Goal: Entertainment & Leisure: Browse casually

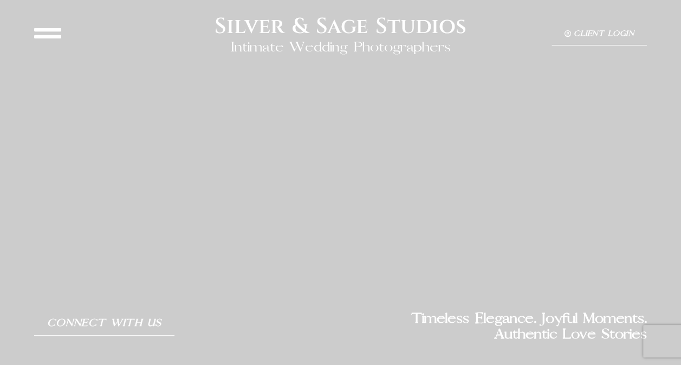
click at [54, 36] on icon at bounding box center [47, 33] width 27 height 27
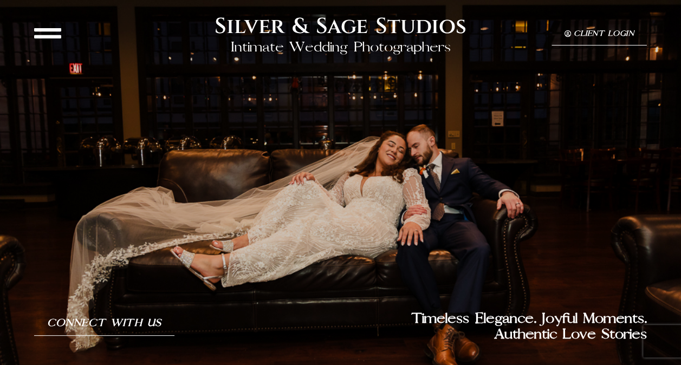
click at [54, 36] on icon at bounding box center [47, 33] width 27 height 27
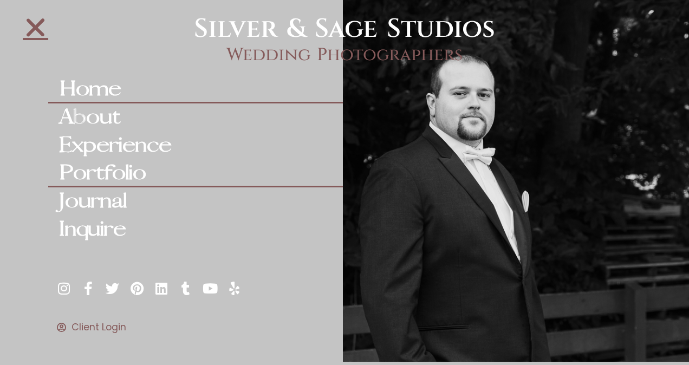
click at [100, 169] on link "Portfolio" at bounding box center [195, 173] width 295 height 28
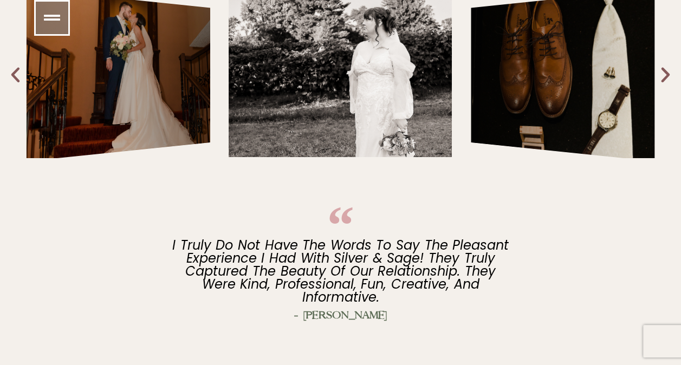
scroll to position [217, 0]
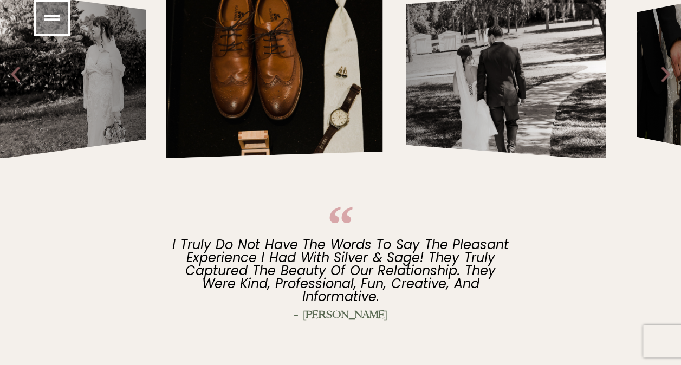
click at [73, 111] on div "2 / 12" at bounding box center [65, 75] width 161 height 172
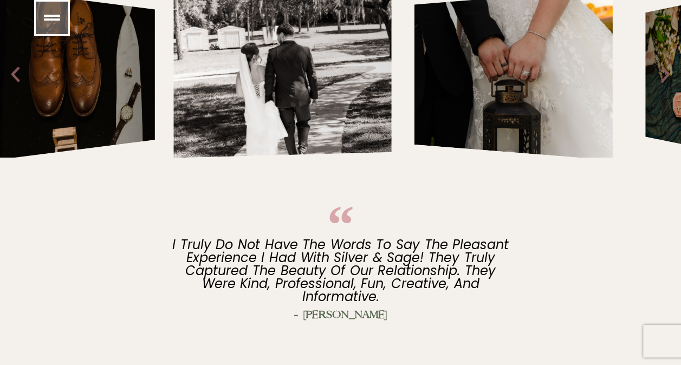
click at [173, 113] on div "4 / 12" at bounding box center [282, 74] width 218 height 167
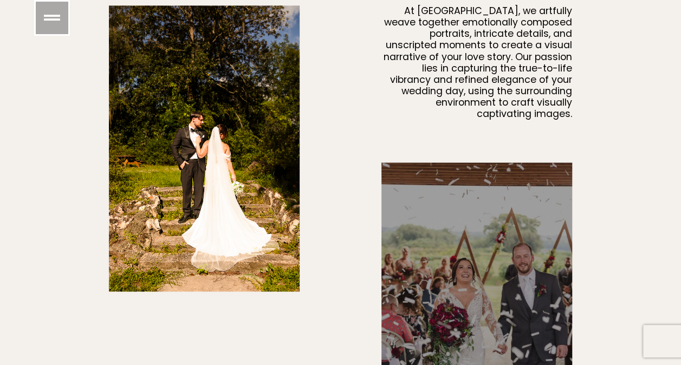
scroll to position [596, 0]
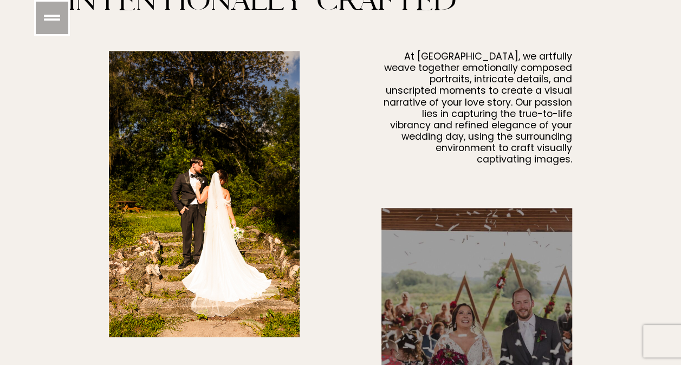
click at [242, 190] on img at bounding box center [204, 194] width 191 height 286
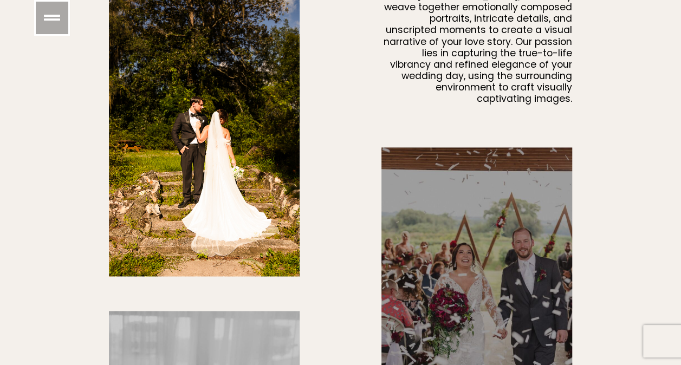
scroll to position [921, 0]
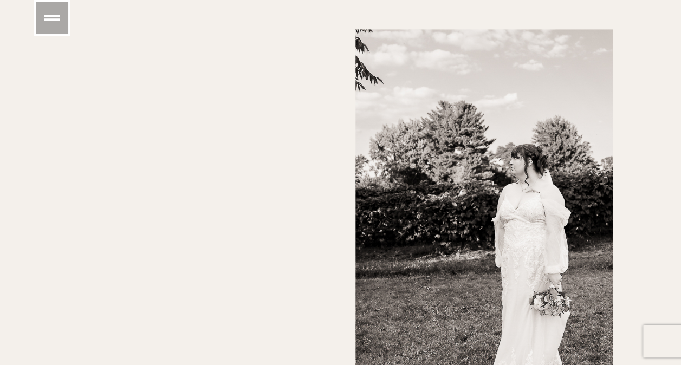
scroll to position [4769, 0]
